Goal: Navigation & Orientation: Find specific page/section

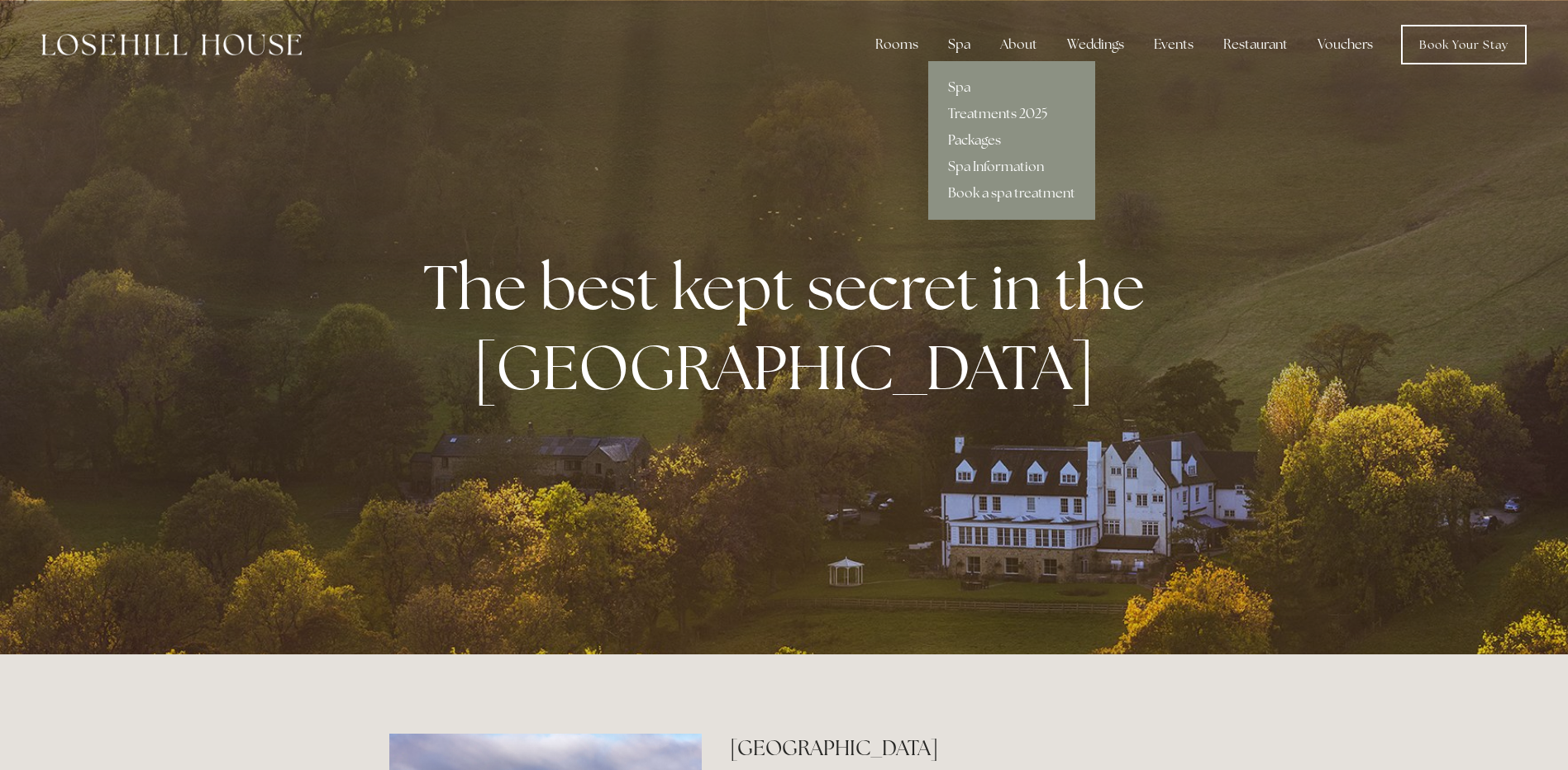
click at [973, 137] on link "Packages" at bounding box center [1011, 140] width 167 height 26
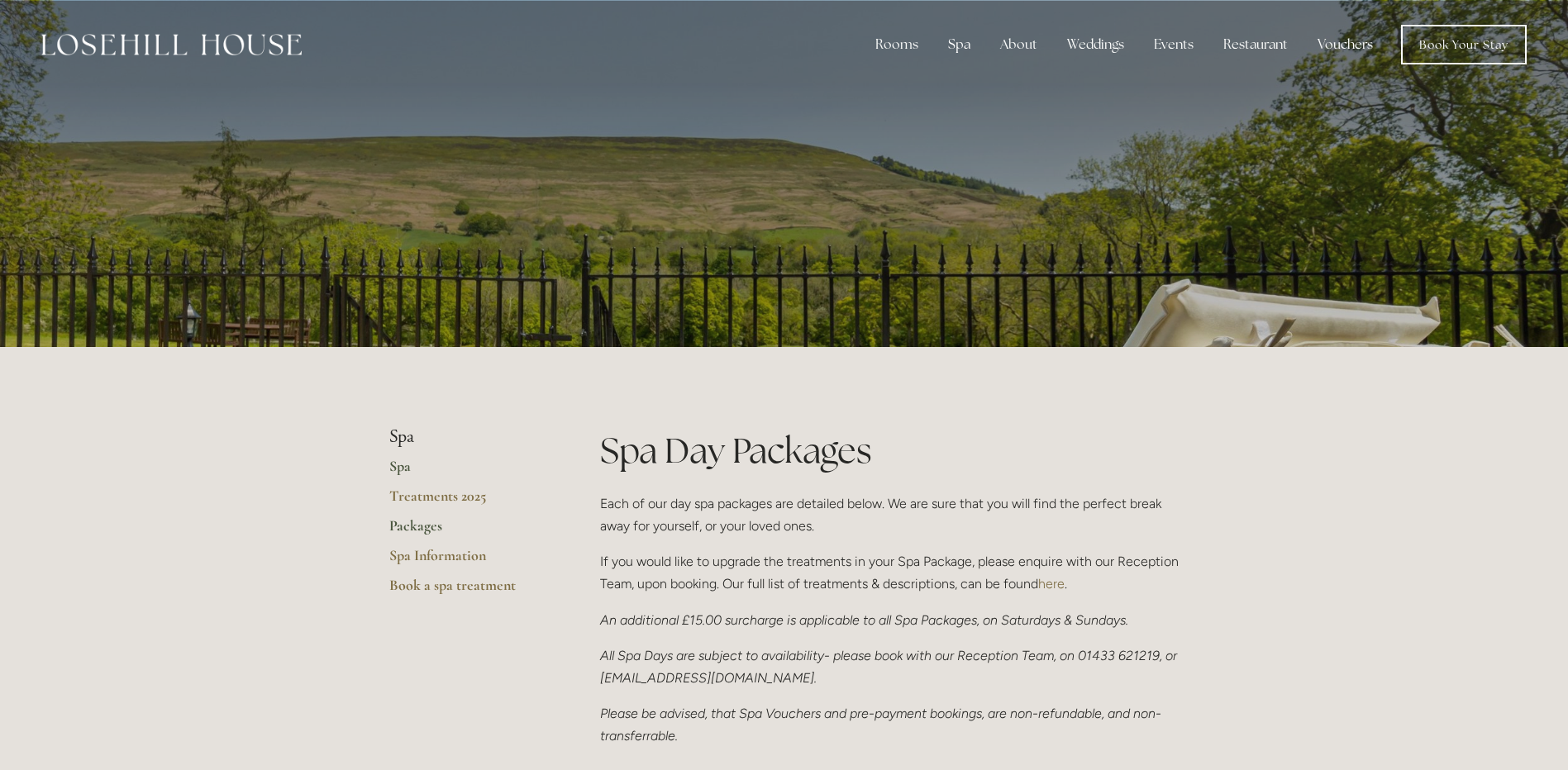
click at [404, 457] on link "Spa" at bounding box center [468, 472] width 158 height 30
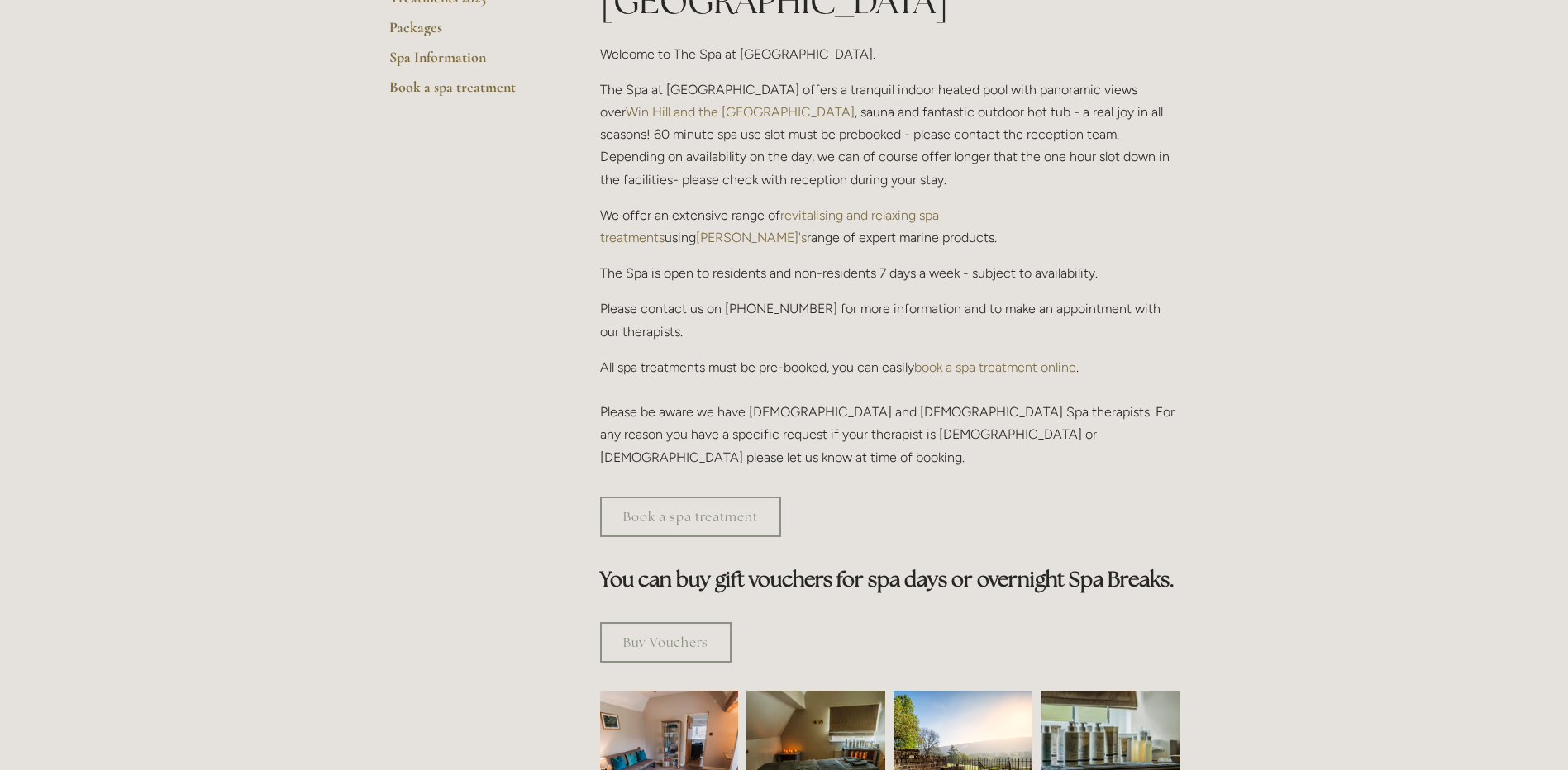
scroll to position [413, 0]
